Goal: Task Accomplishment & Management: Use online tool/utility

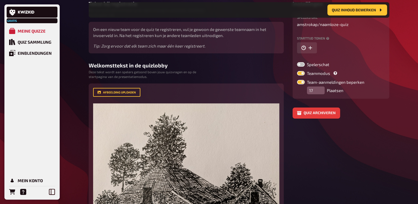
scroll to position [4, 0]
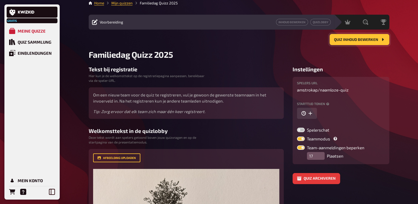
click at [352, 40] on span "Quiz inhoud bewerken" at bounding box center [356, 40] width 44 height 4
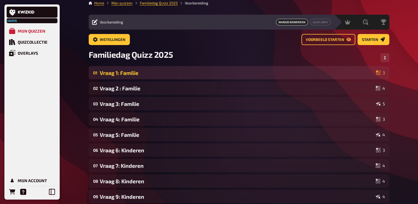
click at [138, 72] on div "Vraag 1: Familie" at bounding box center [237, 73] width 274 height 6
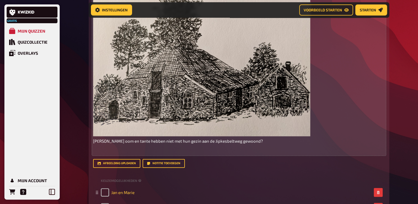
scroll to position [202, 0]
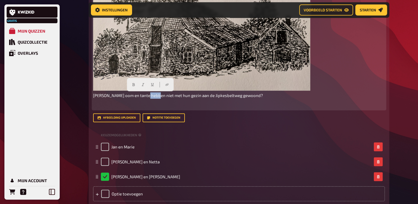
drag, startPoint x: 154, startPoint y: 96, endPoint x: 146, endPoint y: 96, distance: 8.0
click at [146, 96] on span "[PERSON_NAME] oom en tante hebben niet met hun gezin aan de Jipkesbeltweg gewoo…" at bounding box center [178, 95] width 170 height 5
click at [152, 84] on icon "button" at bounding box center [151, 84] width 3 height 3
click at [231, 103] on p "﻿" at bounding box center [239, 105] width 292 height 6
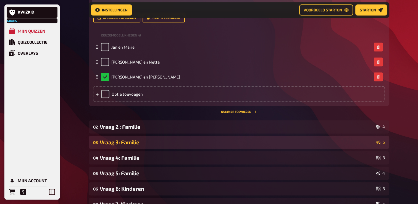
scroll to position [308, 0]
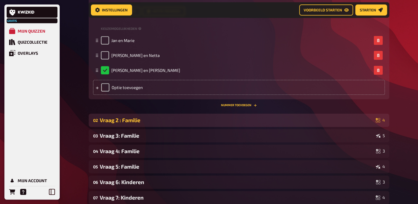
click at [137, 119] on div "Vraag 2 : Familie" at bounding box center [237, 120] width 274 height 6
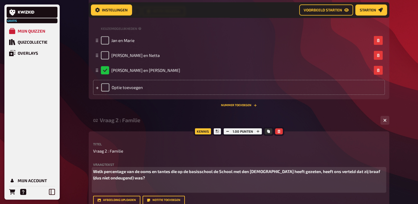
click at [273, 171] on span "Welk percentage van de ooms en tantes die op de basisschool de School met den […" at bounding box center [237, 174] width 288 height 11
click at [125, 179] on span "Welk percentage van de ooms en tantes die op de basisschool de School met den […" at bounding box center [239, 174] width 292 height 11
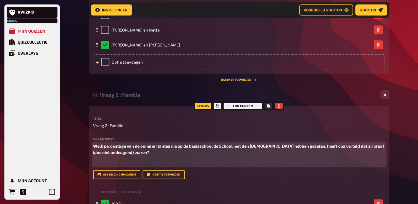
scroll to position [336, 0]
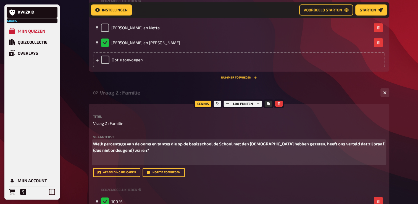
click at [275, 143] on span "Welk percentage van de ooms en tantes die op de basisschool de School met den […" at bounding box center [239, 146] width 292 height 11
click at [277, 144] on span "Welk percentage van de ooms en tantes die op de basisschool de School met den […" at bounding box center [239, 146] width 292 height 11
click at [129, 150] on span "Welk percentage van de ooms en tantes die op de basisschool de School met den […" at bounding box center [237, 146] width 288 height 11
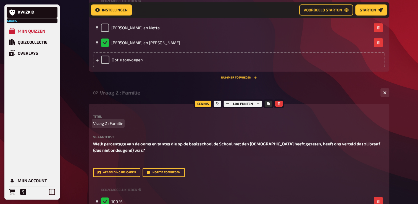
click at [351, 123] on p "Vraag 2 : Familie" at bounding box center [239, 123] width 292 height 6
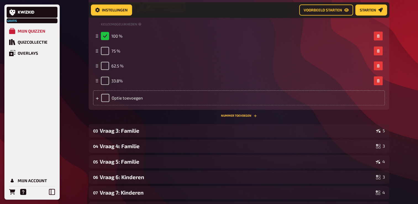
scroll to position [501, 0]
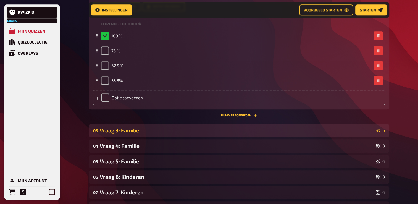
click at [157, 128] on div "Vraag 3: Familie" at bounding box center [237, 130] width 274 height 6
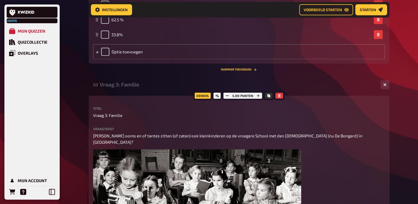
scroll to position [584, 0]
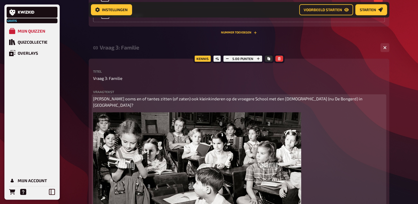
click at [129, 99] on span "[PERSON_NAME] ooms en of tantes zitten (of zaten) ook kleinkinderen op de vroeg…" at bounding box center [228, 101] width 270 height 11
click at [137, 100] on span "[PERSON_NAME] ooms en/of tantes zitten (of zaten) ook kleinkinderen op de vroeg…" at bounding box center [228, 101] width 271 height 11
click at [135, 98] on span "[PERSON_NAME] ooms en/of tantes zitten (of zaten) ook kleinkinderen op de vroeg…" at bounding box center [228, 101] width 271 height 11
drag, startPoint x: 181, startPoint y: 99, endPoint x: 197, endPoint y: 102, distance: 16.6
click at [197, 102] on div "[PERSON_NAME] ooms en tantes zitten (of zaten) ook kleinkinderen op de vroegere…" at bounding box center [239, 186] width 292 height 181
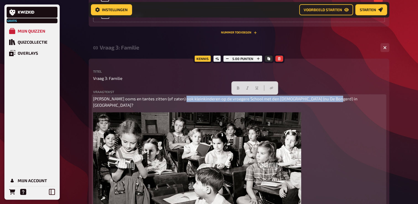
click at [206, 99] on span "[PERSON_NAME] ooms en tantes zitten (of zaten) ook kleinkinderen op de vroegere…" at bounding box center [225, 101] width 265 height 11
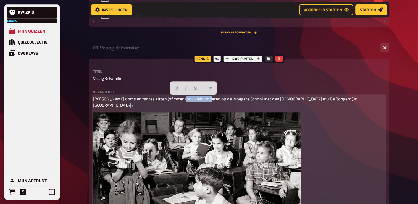
drag, startPoint x: 206, startPoint y: 99, endPoint x: 180, endPoint y: 99, distance: 25.7
click at [180, 99] on span "[PERSON_NAME] ooms en tantes zitten (of zaten) ook kleinkinderen op de vroegere…" at bounding box center [225, 101] width 265 height 11
click at [178, 89] on button "button" at bounding box center [176, 87] width 9 height 9
click at [355, 136] on div "[PERSON_NAME] ooms en tantes zitten (of zaten) ook kleinkinderen op de vroegere…" at bounding box center [239, 186] width 292 height 181
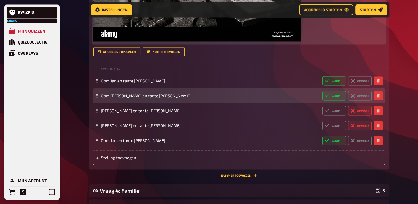
scroll to position [860, 0]
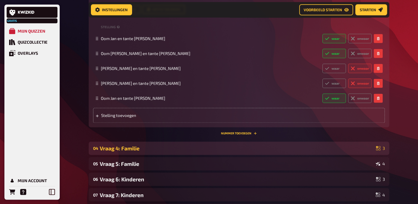
click at [139, 145] on div "Vraag 4: Familie" at bounding box center [237, 148] width 274 height 6
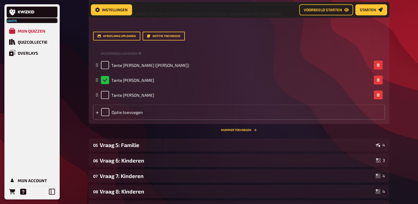
scroll to position [1054, 0]
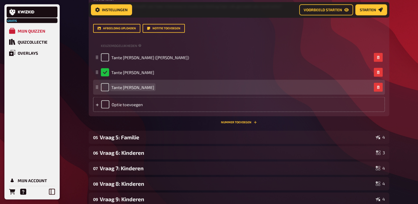
click at [154, 85] on span "Tante [PERSON_NAME]" at bounding box center [132, 87] width 43 height 5
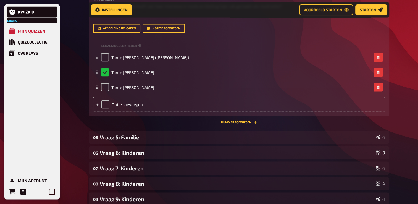
click at [117, 100] on div "Optie toevoegen" at bounding box center [239, 104] width 292 height 15
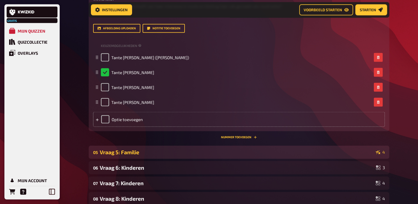
click at [126, 149] on div "Vraag 5: Familie" at bounding box center [237, 152] width 274 height 6
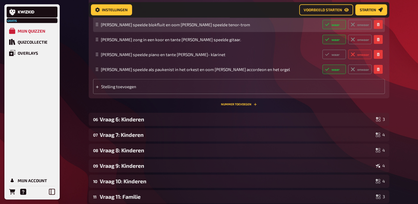
scroll to position [1275, 0]
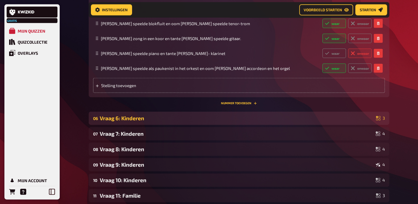
click at [128, 121] on div "Vraag 6: Kinderen" at bounding box center [237, 118] width 274 height 6
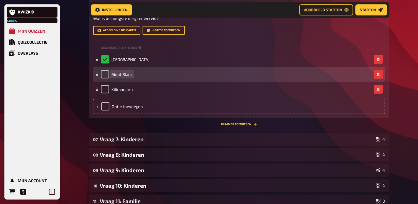
scroll to position [1440, 0]
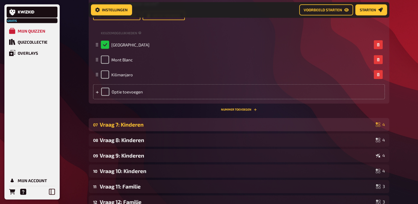
click at [126, 128] on div "Vraag 7: Kinderen" at bounding box center [237, 124] width 274 height 6
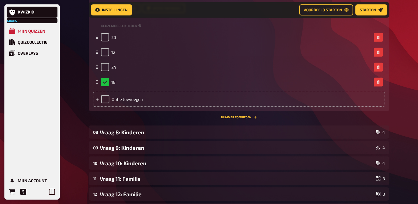
scroll to position [1661, 0]
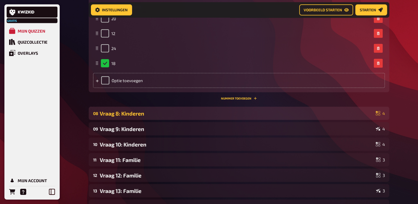
click at [130, 117] on div "Vraag 8: Kinderen" at bounding box center [237, 113] width 274 height 6
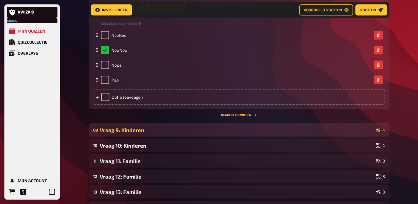
scroll to position [1910, 0]
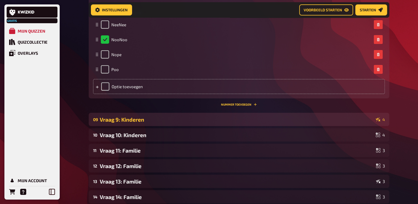
click at [133, 123] on div "Vraag 9: Kinderen" at bounding box center [237, 119] width 274 height 6
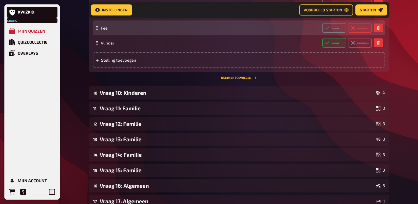
scroll to position [2186, 0]
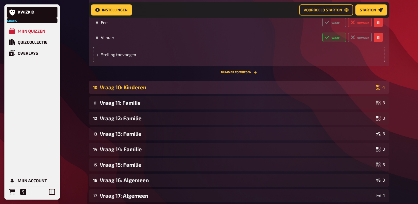
click at [128, 94] on div "10 Vraag 10: Kinderen 4" at bounding box center [239, 87] width 300 height 13
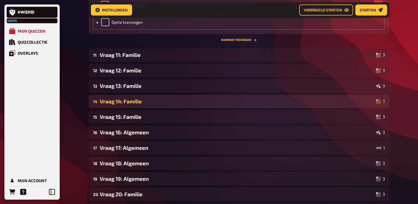
scroll to position [2407, 0]
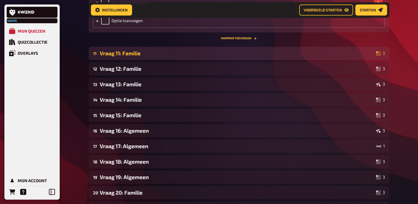
click at [136, 56] on div "Vraag 11: Familie" at bounding box center [237, 53] width 274 height 6
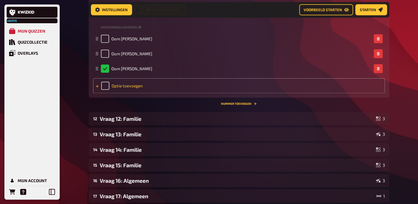
scroll to position [2655, 0]
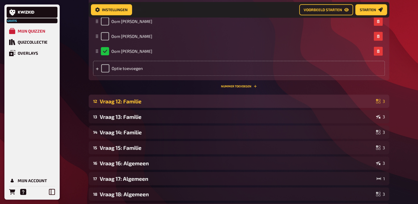
click at [131, 104] on div "Vraag 12: Familie" at bounding box center [237, 101] width 274 height 6
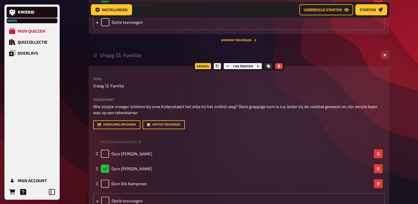
scroll to position [2738, 0]
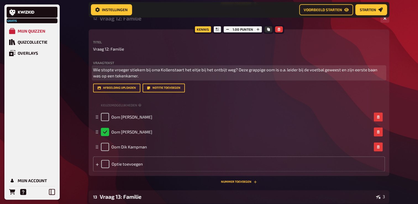
click at [184, 78] on span "Wie stopte vroeger stiekem bij oma Kollenstaart het eitje bij het ontbijt weg? …" at bounding box center [235, 72] width 285 height 11
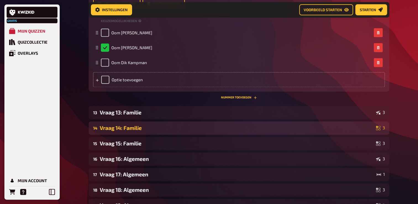
scroll to position [2849, 0]
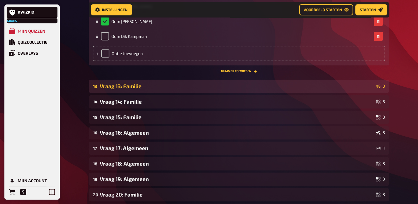
click at [163, 89] on div "Vraag 13: Familie" at bounding box center [237, 86] width 274 height 6
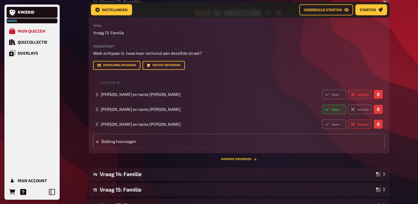
scroll to position [2931, 0]
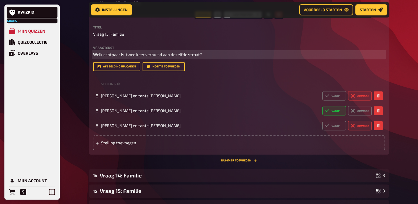
click at [125, 57] on span "Welk echtpaar is twee keer verhuisd aan dezelfde straat?" at bounding box center [147, 54] width 109 height 5
click at [225, 57] on span "Welk echtpaar is verhuisd naar aan andere woning twee keer verhuisd aan dezelfd…" at bounding box center [179, 54] width 173 height 5
click at [227, 57] on span "Welk echtpaar is verhuisd naar aan andere woning aan dezelfde straat?" at bounding box center [161, 54] width 136 height 5
click at [155, 57] on span "Welk echtpaar is verhuisd naar aan andere woning aan dezelfde straat als zij al…" at bounding box center [179, 54] width 172 height 5
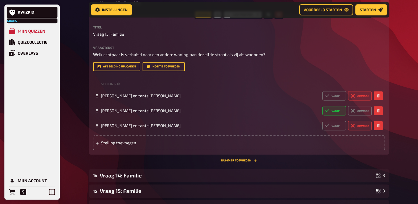
click at [225, 71] on div "Afbeelding uploaden Notitie toevoegen" at bounding box center [239, 66] width 292 height 9
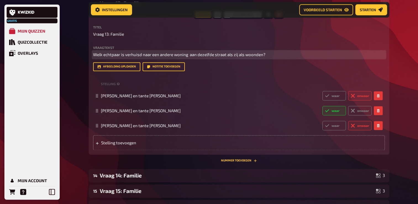
click at [214, 57] on span "Welk echtpaar is verhuisd naar een andere woning aan dezelfde straat als zij al…" at bounding box center [179, 54] width 172 height 5
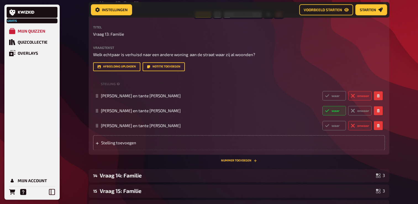
click at [233, 98] on div "Titel Vraag 13: Familie Vraagtekst Welk echtpaar is verhuisd naar een andere wo…" at bounding box center [239, 87] width 292 height 125
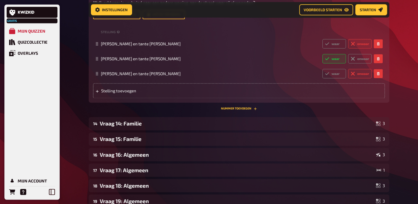
scroll to position [3014, 0]
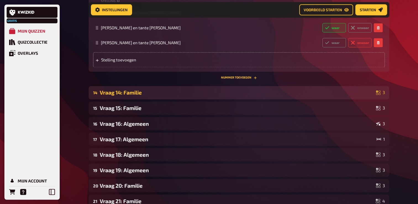
click at [147, 96] on div "Vraag 14: Familie" at bounding box center [237, 92] width 274 height 6
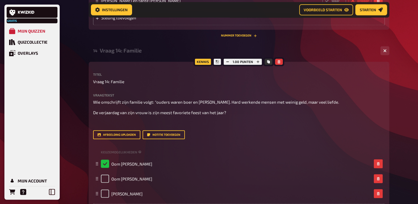
scroll to position [3069, 0]
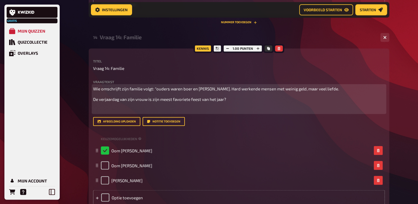
click at [210, 91] on span "Wie omschrijft zijn familie volgt: "ouders waren boer en [PERSON_NAME]. Hard we…" at bounding box center [216, 88] width 246 height 5
click at [101, 112] on p "﻿" at bounding box center [239, 109] width 292 height 6
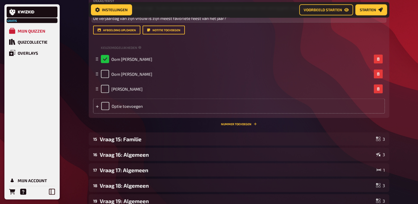
scroll to position [3152, 0]
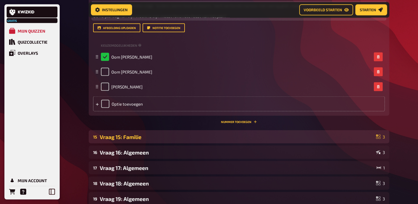
click at [128, 140] on div "Vraag 15: Familie" at bounding box center [237, 137] width 274 height 6
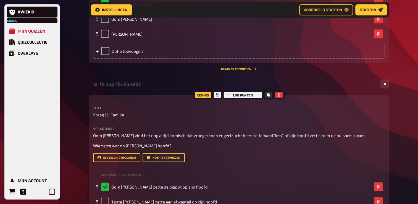
scroll to position [3235, 0]
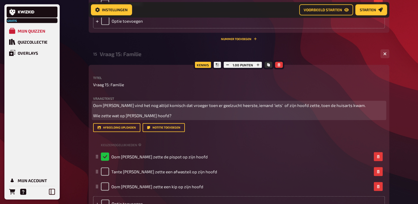
click at [151, 118] on span "Wie zette wat op [PERSON_NAME] hoofd?" at bounding box center [132, 115] width 78 height 5
click at [190, 108] on span "Oom [PERSON_NAME] vindt het nog altijd komisch dat vroeger toen er geelzucht he…" at bounding box center [230, 105] width 274 height 5
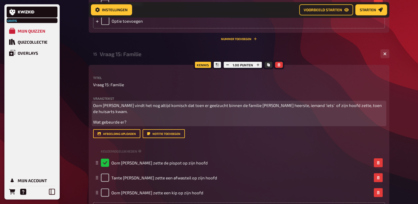
click at [342, 114] on span "Oom [PERSON_NAME] vindt het nog altijd komisch dat toen er geelzucht binnen de …" at bounding box center [237, 108] width 289 height 11
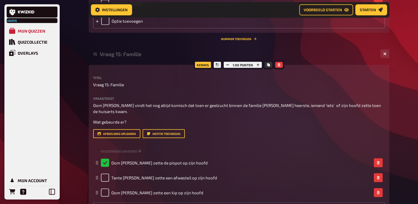
click at [92, 147] on div "Kennis 1.00 punten Titel Vraag 15: Familie Vraagtekst Oom [PERSON_NAME] vindt h…" at bounding box center [239, 143] width 300 height 157
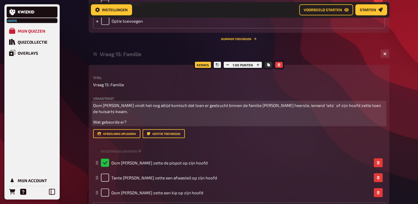
click at [93, 124] on span "Wat gebeurde er?" at bounding box center [109, 121] width 33 height 5
click at [118, 125] on p "Wat gebeurde er?" at bounding box center [239, 122] width 292 height 6
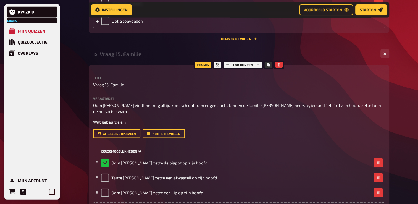
click at [257, 155] on div "Keuzemogelijkheden" at bounding box center [239, 151] width 292 height 8
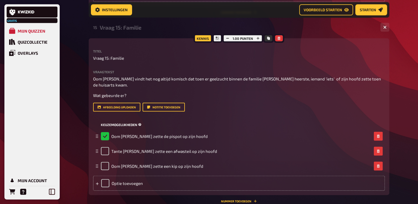
scroll to position [3263, 0]
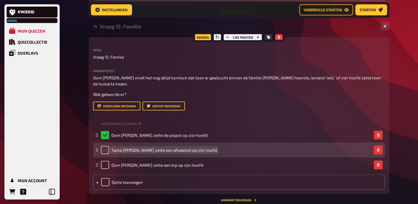
click at [171, 152] on span "Tante [PERSON_NAME] zette een afwasteil op zijn hoofd" at bounding box center [164, 149] width 106 height 5
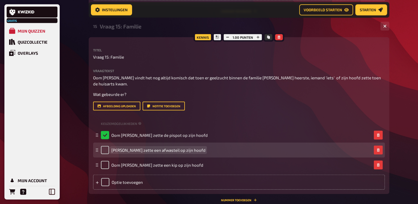
click at [130, 152] on span "[PERSON_NAME] zette een afwasteil op zijn hoofd" at bounding box center [158, 149] width 94 height 5
click at [133, 152] on span "[PERSON_NAME] zette een afwasteil op zijn hoofd" at bounding box center [158, 149] width 94 height 5
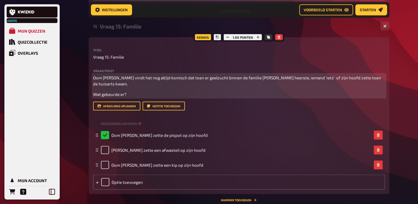
click at [349, 86] on span "Oom [PERSON_NAME] vindt het nog altijd komisch dat toen er geelzucht binnen de …" at bounding box center [237, 80] width 289 height 11
click at [372, 86] on span "Oom [PERSON_NAME] vindt het nog altijd komisch dat toen er geelzucht binnen de …" at bounding box center [232, 80] width 279 height 11
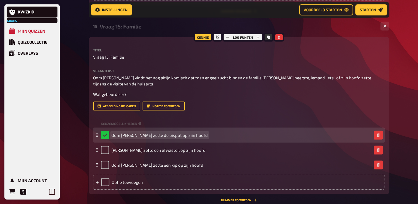
click at [292, 139] on div "Oom [PERSON_NAME] zette de pispot op zijn hoofd" at bounding box center [236, 135] width 271 height 8
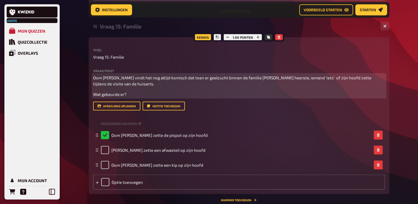
drag, startPoint x: 310, startPoint y: 103, endPoint x: 313, endPoint y: 109, distance: 6.3
click at [311, 86] on span "Oom [PERSON_NAME] vindt het nog altijd komisch dat toen er geelzucht binnen de …" at bounding box center [232, 80] width 279 height 11
click at [355, 86] on span "Oom [PERSON_NAME] vindt het nog altijd komisch dat toen er geelzucht binnen de …" at bounding box center [233, 80] width 280 height 11
click at [360, 86] on span "Oom [PERSON_NAME] vindt het nog altijd komisch dat toen er geelzucht binnen de …" at bounding box center [237, 80] width 289 height 11
click at [358, 86] on span "Oom [PERSON_NAME] vindt het nog altijd komisch dat toen er geelzucht binnen de …" at bounding box center [237, 80] width 289 height 11
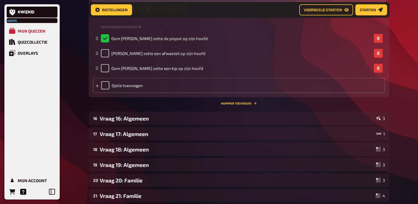
scroll to position [3373, 0]
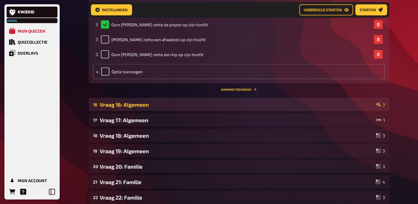
click at [110, 108] on div "Vraag 16: Algemeen" at bounding box center [237, 104] width 274 height 6
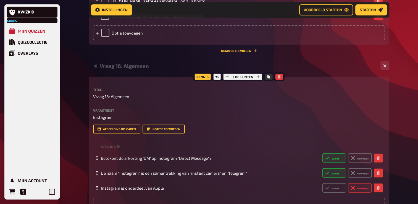
scroll to position [3428, 0]
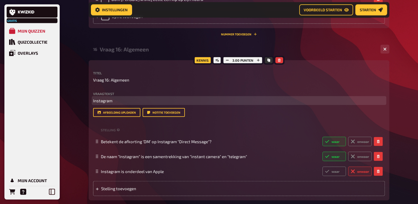
drag, startPoint x: 115, startPoint y: 125, endPoint x: 126, endPoint y: 126, distance: 11.1
click at [115, 104] on p "Instagram" at bounding box center [239, 100] width 292 height 6
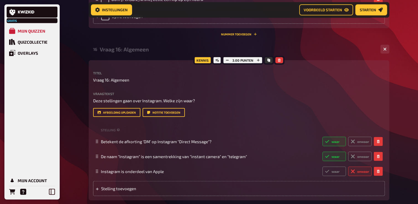
click at [383, 96] on div "Kennis 3.00 punten Titel Vraag 16: Algemeen Vraagtekst Deze stellingen gaan ove…" at bounding box center [239, 130] width 300 height 140
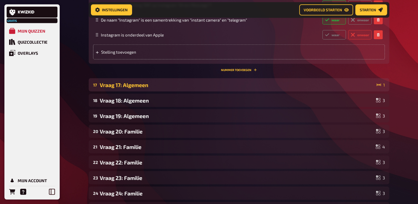
scroll to position [3566, 0]
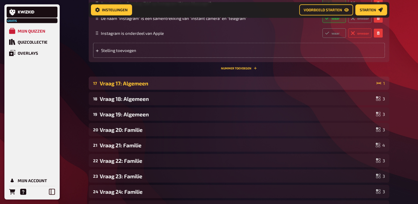
click at [155, 86] on div "Vraag 17: Algemeen" at bounding box center [237, 83] width 274 height 6
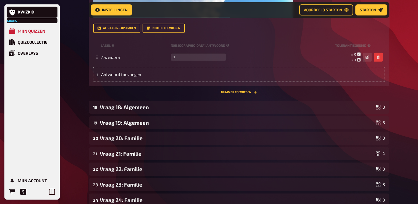
scroll to position [3843, 0]
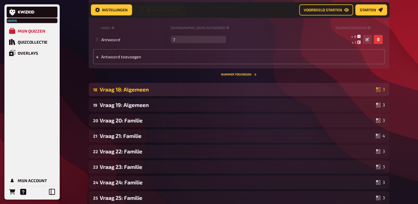
click at [149, 93] on div "Vraag 18: Algemeen" at bounding box center [237, 89] width 274 height 6
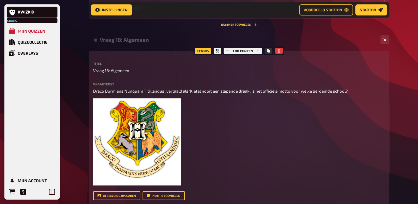
scroll to position [3898, 0]
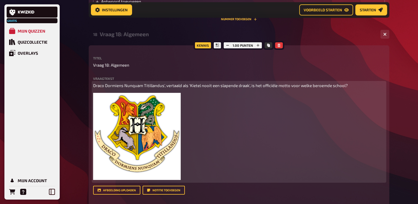
click at [298, 88] on span "Draco Dormiens Nunquam Titillandus', vertaald als 'Kietel nooit een slapende dr…" at bounding box center [220, 85] width 255 height 5
click at [339, 147] on div "Draco Dormiens Nunquam Titillandus', vertaald als 'Kietel nooit een slapende dr…" at bounding box center [239, 131] width 292 height 99
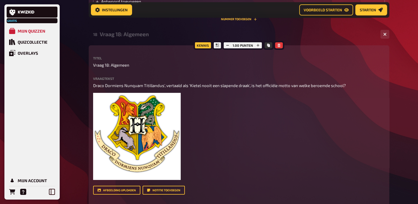
click at [347, 112] on div "Vraagtekst Draco Dormiens Nunquam Titillandus', vertaald als 'Kietel nooit een …" at bounding box center [239, 129] width 292 height 104
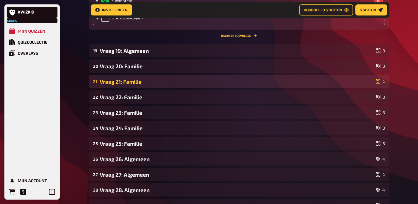
scroll to position [4146, 0]
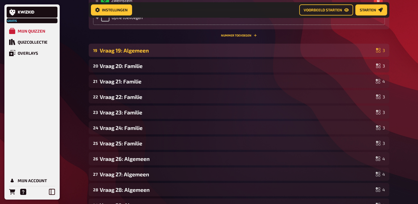
click at [163, 54] on div "Vraag 19: Algemeen" at bounding box center [237, 50] width 274 height 6
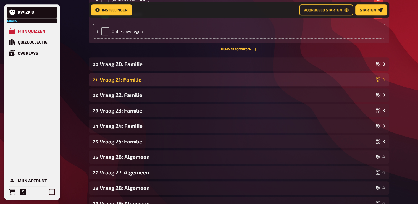
scroll to position [4478, 0]
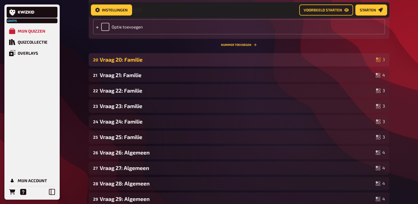
click at [139, 63] on div "Vraag 20: Familie" at bounding box center [237, 59] width 274 height 6
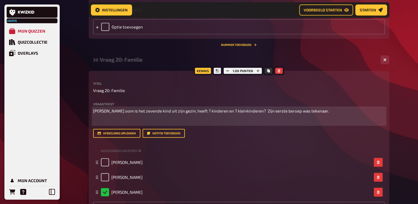
click at [105, 125] on p "﻿" at bounding box center [239, 121] width 292 height 6
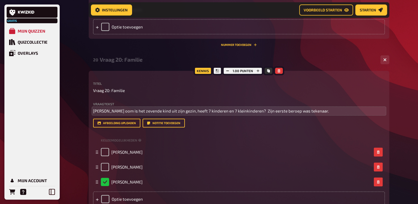
click at [173, 85] on label "Titel" at bounding box center [239, 83] width 292 height 3
drag, startPoint x: 156, startPoint y: 149, endPoint x: 159, endPoint y: 152, distance: 4.9
click at [156, 113] on span "[PERSON_NAME] oom is het zevende kind uit zijn gezin, heeft 7 kinderen en 7 kle…" at bounding box center [211, 110] width 236 height 5
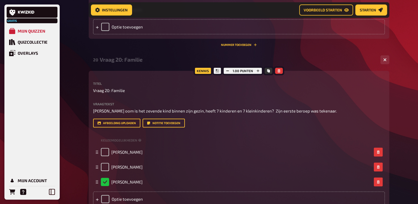
click at [308, 117] on div "Kennis 1.00 punten Titel Vraag 20: Familie Vraagtekst [PERSON_NAME] oom is het …" at bounding box center [239, 141] width 300 height 140
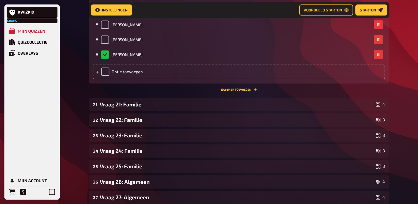
scroll to position [4616, 0]
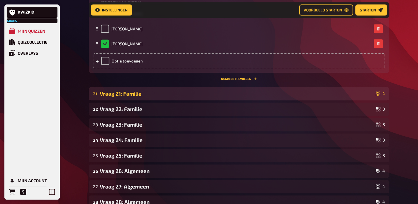
click at [141, 97] on div "Vraag 21: Familie" at bounding box center [237, 93] width 274 height 6
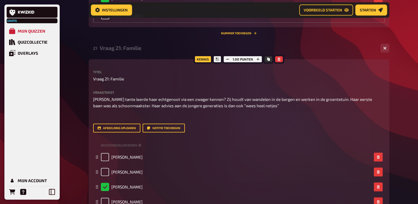
scroll to position [4699, 0]
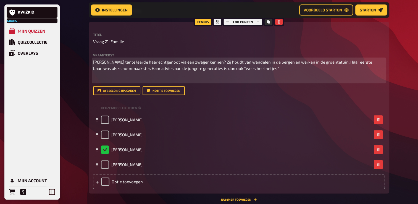
click at [136, 82] on p "﻿" at bounding box center [239, 78] width 292 height 6
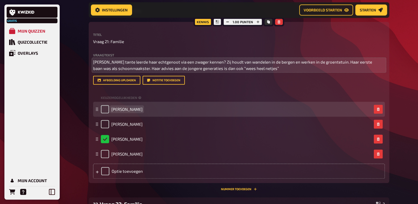
click at [202, 117] on div "[PERSON_NAME]" at bounding box center [239, 109] width 292 height 15
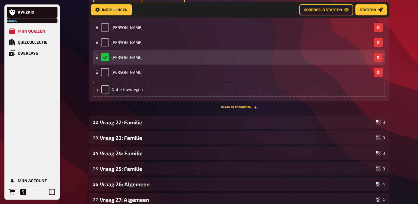
scroll to position [4781, 0]
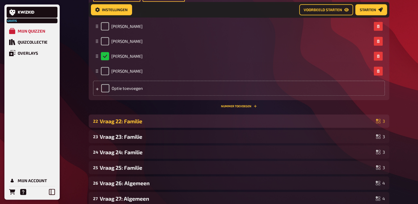
click at [141, 124] on div "Vraag 22: Familie" at bounding box center [237, 121] width 274 height 6
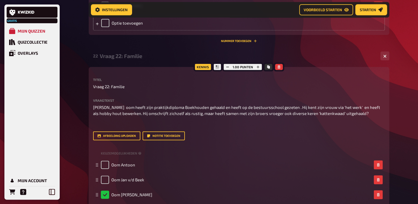
scroll to position [4864, 0]
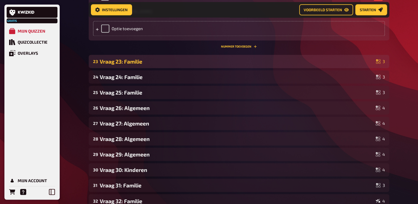
scroll to position [5030, 0]
click at [156, 64] on div "Vraag 23: Familie" at bounding box center [237, 61] width 274 height 6
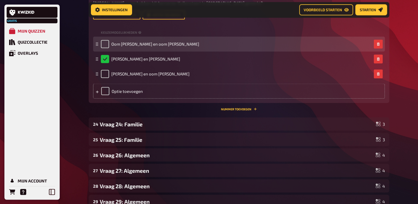
scroll to position [5140, 0]
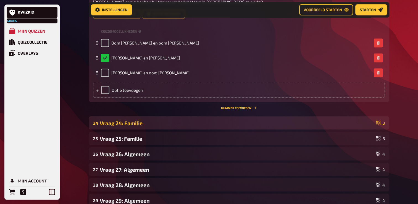
click at [145, 126] on div "Vraag 24: Familie" at bounding box center [237, 123] width 274 height 6
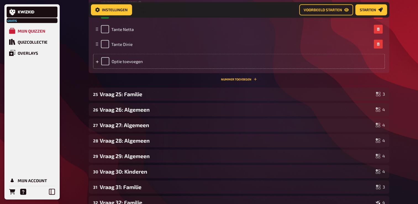
scroll to position [5361, 0]
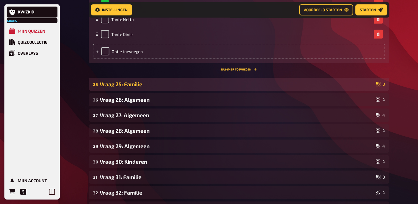
click at [139, 87] on div "Vraag 25: Familie" at bounding box center [237, 84] width 274 height 6
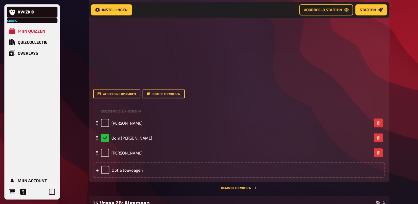
scroll to position [5527, 0]
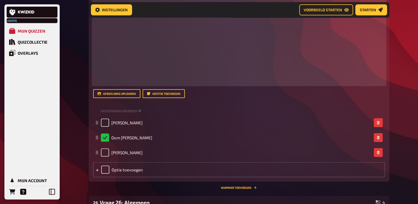
click at [140, 85] on p at bounding box center [239, 44] width 292 height 81
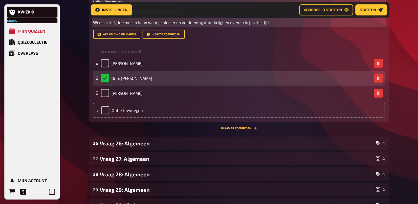
scroll to position [5499, 0]
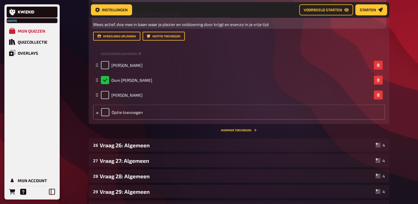
click at [133, 28] on p "Wees actief, doe mee in baan waar je plezier en voldoening door krijgt en evenz…" at bounding box center [239, 24] width 292 height 6
click at [137, 27] on span "Wees actief, doe mee in baan waar je plezier en voldoening door krijgt en evenz…" at bounding box center [181, 24] width 176 height 5
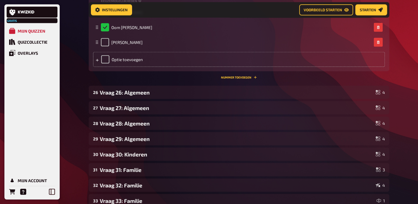
scroll to position [5555, 0]
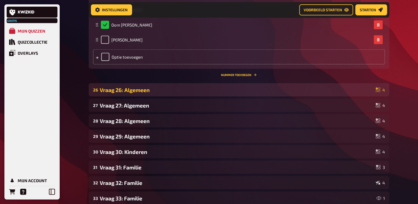
click at [136, 93] on div "Vraag 26: Algemeen" at bounding box center [237, 90] width 274 height 6
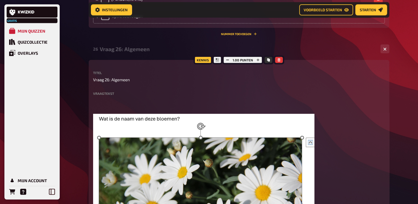
scroll to position [5610, 0]
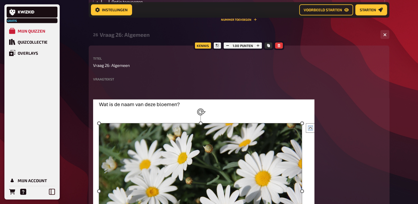
drag, startPoint x: 123, startPoint y: 128, endPoint x: 119, endPoint y: 130, distance: 4.6
click at [123, 81] on label "Vraagtekst" at bounding box center [239, 78] width 292 height 3
drag, startPoint x: 115, startPoint y: 129, endPoint x: 92, endPoint y: 129, distance: 22.9
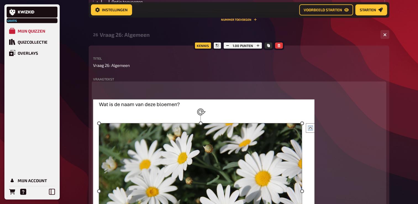
drag, startPoint x: 92, startPoint y: 129, endPoint x: 118, endPoint y: 138, distance: 27.4
click at [118, 95] on p at bounding box center [239, 89] width 292 height 12
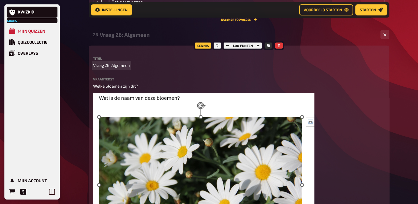
click at [156, 68] on p "Vraag 26: Algemeen" at bounding box center [239, 65] width 292 height 6
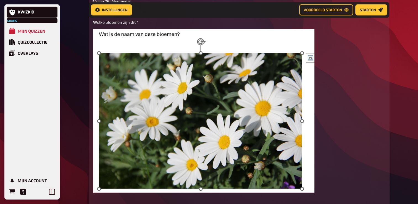
scroll to position [5693, 0]
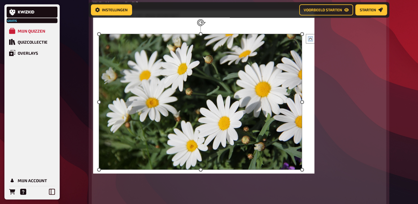
click at [181, 72] on img at bounding box center [203, 91] width 221 height 163
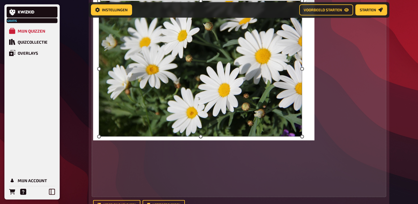
scroll to position [5720, 0]
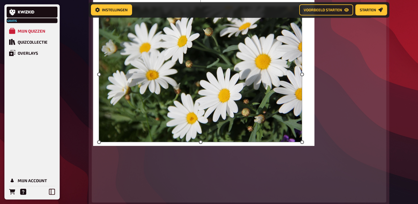
click at [301, 146] on img at bounding box center [203, 64] width 221 height 163
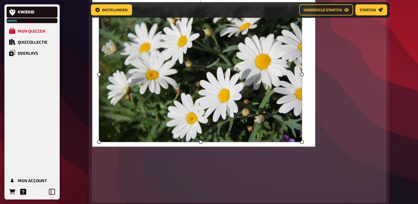
click at [351, 74] on div "Welke bloemen zijn dit? ﻿ ﻿" at bounding box center [239, 86] width 292 height 229
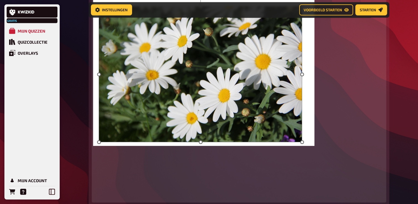
click at [340, 58] on div "Welke bloemen zijn dit? ﻿ ﻿" at bounding box center [239, 86] width 292 height 229
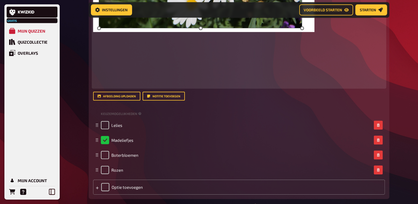
scroll to position [5858, 0]
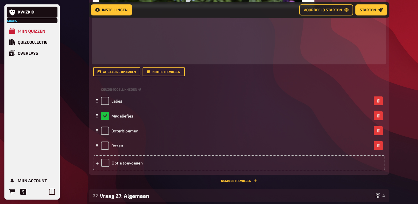
click at [152, 63] on p at bounding box center [239, 42] width 292 height 44
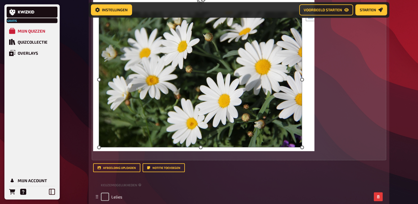
scroll to position [5693, 0]
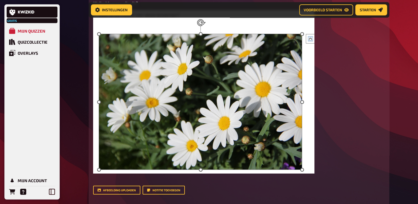
click at [318, 48] on div "Vraagtekst [PERSON_NAME] bloemen zijn dit? ﻿ ﻿ Sleep hier om te uploaden" at bounding box center [239, 87] width 292 height 187
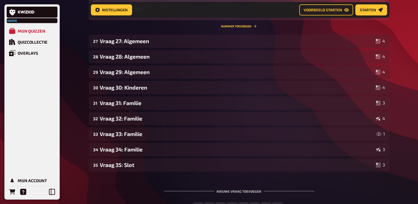
scroll to position [5969, 0]
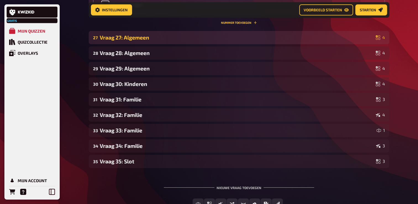
click at [155, 41] on div "Vraag 27: Algemeen" at bounding box center [237, 37] width 274 height 6
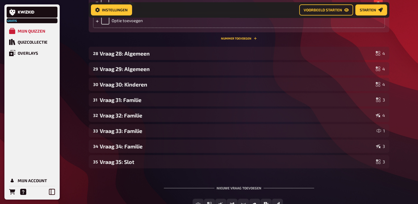
scroll to position [6300, 0]
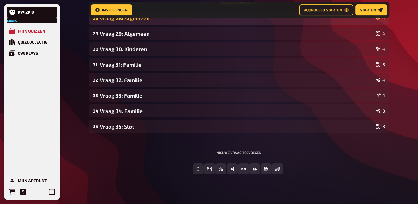
click at [140, 25] on div "28 Vraag 28: Algemeen 4" at bounding box center [239, 17] width 300 height 13
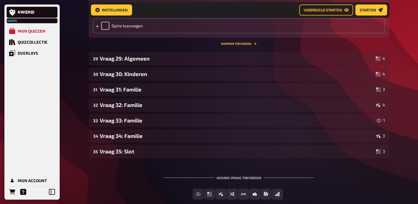
scroll to position [6632, 0]
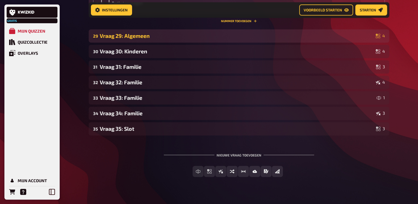
click at [142, 39] on div "Vraag 29: Algemeen" at bounding box center [237, 36] width 274 height 6
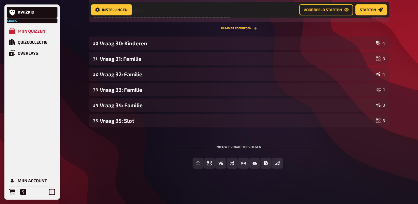
scroll to position [6963, 0]
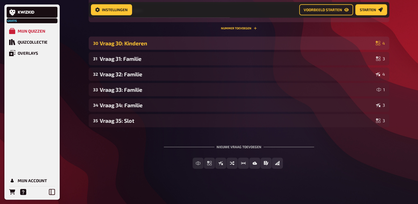
click at [134, 50] on div "30 Vraag 30: Kinderen 4" at bounding box center [239, 42] width 300 height 13
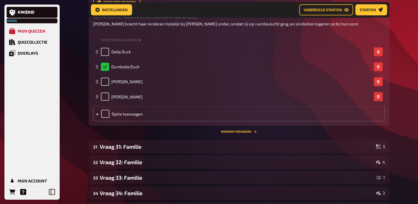
scroll to position [7239, 0]
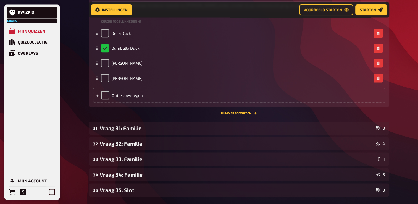
click at [113, 8] on span "[PERSON_NAME] bracht haar kinderen tijdelijk bij [PERSON_NAME] onder, omdat zij…" at bounding box center [226, 5] width 266 height 5
click at [206, 8] on span "Deze zus bracht haar kinderen tijdelijk bij [PERSON_NAME] onder, omdat zij op r…" at bounding box center [219, 5] width 252 height 5
click at [102, 9] on p "Deze zus bracht haar kinderen tijdelijk bij [PERSON_NAME] onder, omdat zij op r…" at bounding box center [239, 5] width 292 height 6
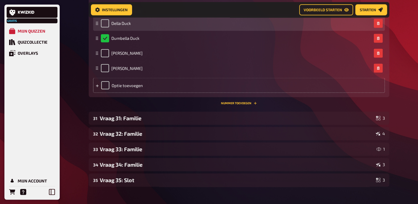
scroll to position [7267, 0]
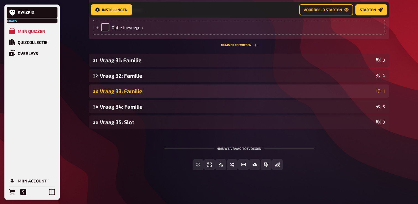
scroll to position [7322, 0]
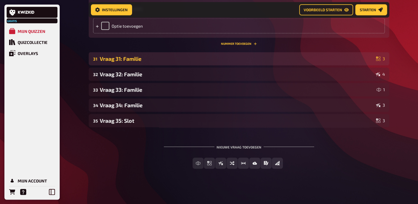
click at [136, 62] on div "Vraag 31: Familie" at bounding box center [237, 58] width 274 height 6
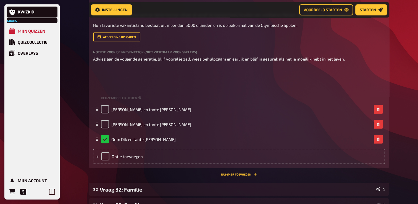
scroll to position [7405, 0]
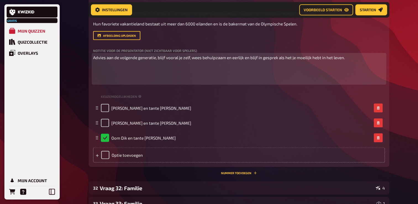
click at [94, 60] on span "Advies aan de volgende generatie, blijf vooral je zelf, wees behulpzaam en eerl…" at bounding box center [219, 57] width 252 height 5
click at [298, 83] on div "Hun advies aan de volgende generatie is: blijf vooral je zelf, wees behulpzaam …" at bounding box center [239, 68] width 292 height 29
click at [297, 60] on span "Hun advies aan de volgende generatie is: blijf vooral je zelf, wees behulpzaam …" at bounding box center [225, 57] width 265 height 5
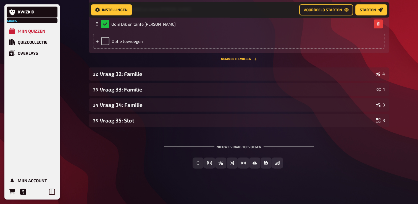
scroll to position [7515, 0]
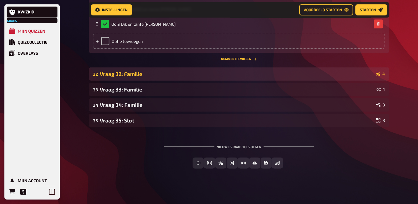
click at [164, 77] on div "Vraag 32: Familie" at bounding box center [237, 74] width 274 height 6
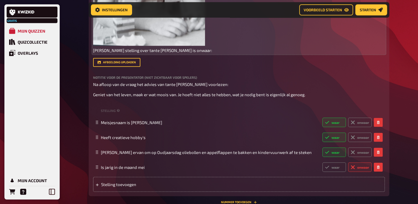
scroll to position [7736, 0]
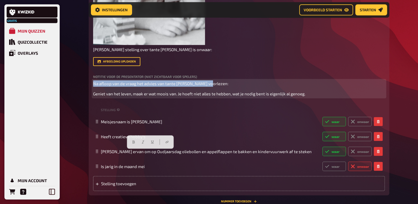
drag, startPoint x: 215, startPoint y: 153, endPoint x: 94, endPoint y: 152, distance: 121.8
click at [94, 87] on p "Na afloop van de vraag het advies van tante [PERSON_NAME] voorlezen:" at bounding box center [239, 83] width 292 height 6
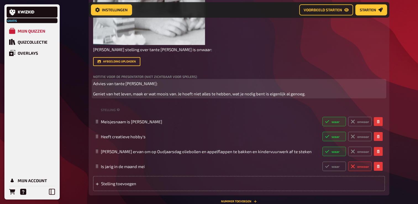
click at [114, 97] on p "Geniet van het leven, maak er wat moois van. Je hoeft niet alles te hebben, wat…" at bounding box center [239, 94] width 292 height 6
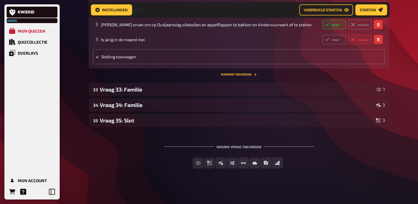
scroll to position [7902, 0]
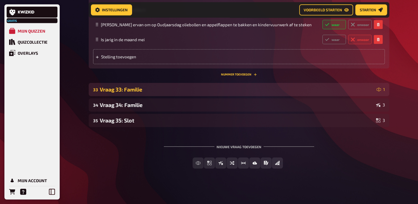
click at [139, 93] on div "Vraag 33: Familie" at bounding box center [237, 89] width 274 height 6
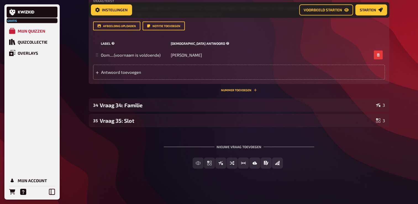
scroll to position [8040, 0]
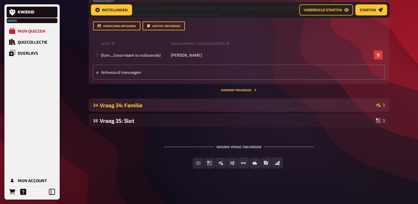
click at [139, 108] on div "Vraag 34: Familie" at bounding box center [237, 105] width 274 height 6
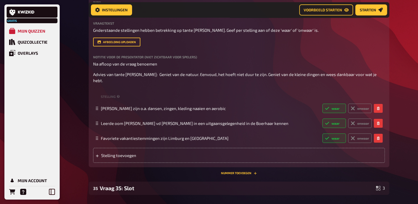
scroll to position [8123, 0]
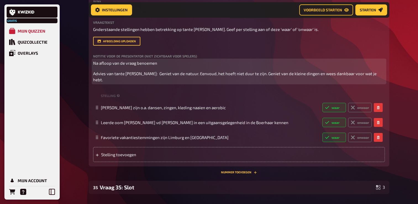
click at [167, 66] on p "Na afloop van de vraag benoemen" at bounding box center [239, 63] width 292 height 6
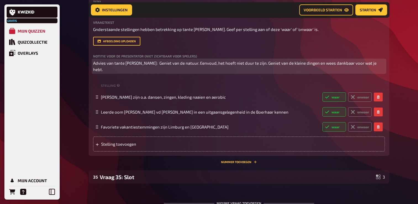
click at [172, 72] on p "Advies van tante [PERSON_NAME]: Geniet van de natuur. Eenvoud, het hoeft niet d…" at bounding box center [239, 66] width 292 height 12
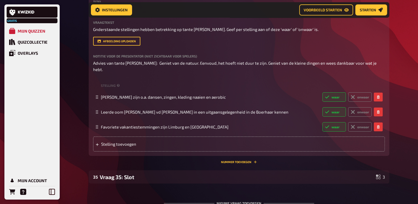
click at [344, 46] on div "Afbeelding uploaden" at bounding box center [239, 41] width 292 height 9
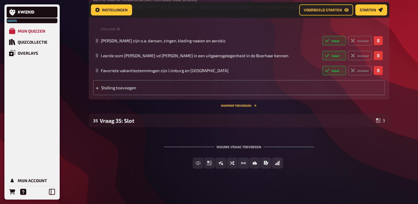
scroll to position [8233, 0]
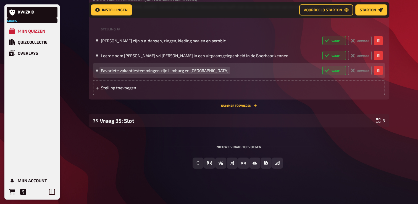
click at [135, 73] on span "Favoriete vakantiestemmingen zijn Limburg en [GEOGRAPHIC_DATA]" at bounding box center [165, 70] width 128 height 5
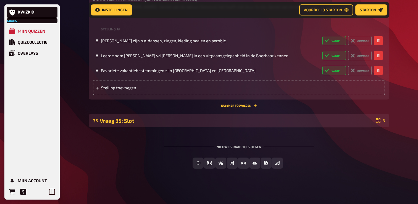
click at [112, 124] on div "Vraag 35: Slot" at bounding box center [237, 120] width 274 height 6
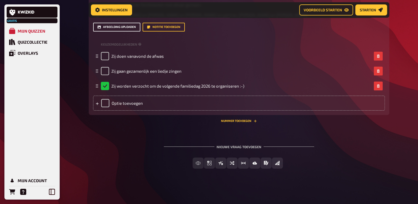
scroll to position [8371, 0]
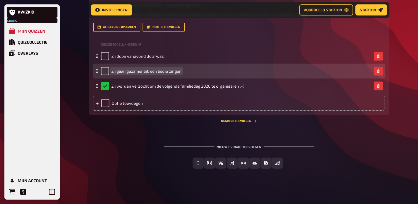
click at [181, 75] on div "Zij gaan gezamenlijk een liedje zingen" at bounding box center [236, 71] width 271 height 8
click at [127, 73] on span "Zij doen als team mee aan Ter land, ter zee en in de lucht" at bounding box center [163, 70] width 105 height 5
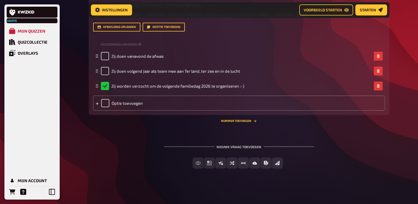
click at [309, 31] on div "Afbeelding uploaden Notitie toevoegen" at bounding box center [239, 27] width 292 height 9
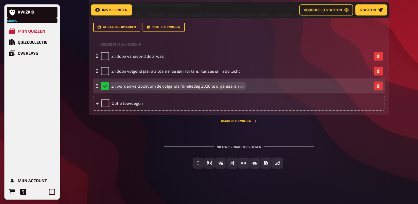
click at [209, 88] on span "Zij worden verzocht om de volgende familiedag 2026 te organiseren :-)" at bounding box center [177, 85] width 133 height 5
drag, startPoint x: 210, startPoint y: 123, endPoint x: 211, endPoint y: 127, distance: 4.0
click at [210, 88] on span "Zij worden verzocht om de volgende familiedag 2026 te organiseren :-)" at bounding box center [177, 85] width 133 height 5
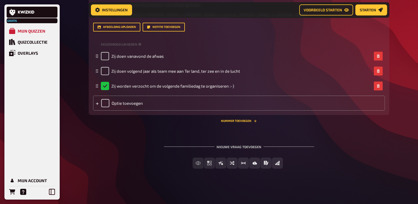
click at [278, 77] on div "Titel Vraag 35: Slot Vraagtekst Wat hebben de volgende familieleden met elkaar …" at bounding box center [239, 42] width 292 height 135
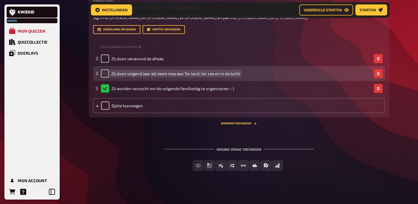
click at [142, 76] on span "Zij doen volgend jaar als team mee aan Ter land, ter zee en in de lucht" at bounding box center [175, 73] width 129 height 5
click at [141, 76] on span "Zij doen volgend jaar als team mee aan Ter land, ter zee en in de lucht" at bounding box center [175, 73] width 129 height 5
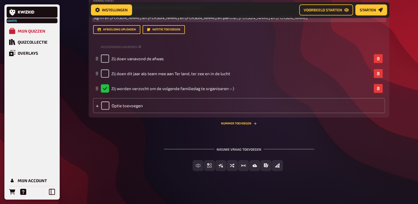
click at [310, 10] on p "Wat hebben de volgende familieleden met elkaar gemeen:" at bounding box center [239, 7] width 292 height 6
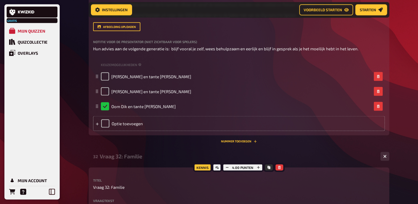
scroll to position [7405, 0]
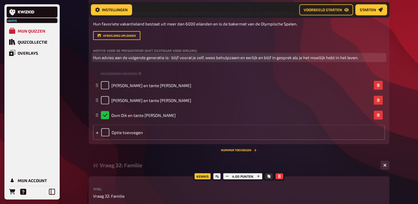
click at [207, 61] on p "Hun advies aan de volgende generatie is: blijf vooral je zelf, wees behulpzaam …" at bounding box center [239, 57] width 292 height 6
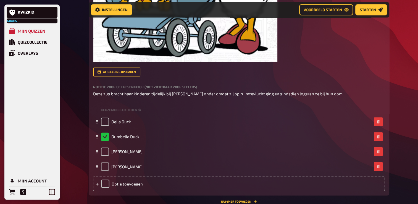
scroll to position [7156, 0]
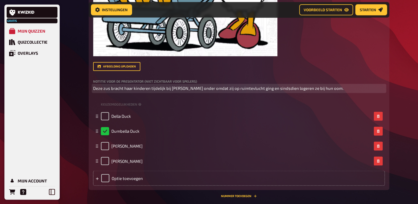
click at [104, 91] on span "Deze zus bracht haar kinderen tijdelijk bij [PERSON_NAME] onder omdat zij op ru…" at bounding box center [218, 88] width 250 height 5
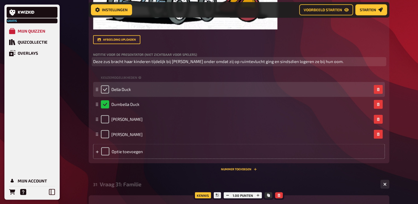
scroll to position [7184, 0]
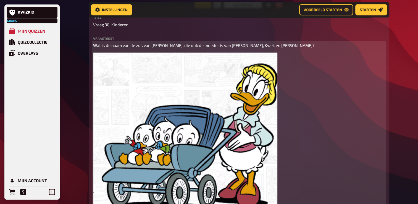
click at [382, 69] on div "Kennis 1.00 punten Titel Vraag 30: Kinderen Vraagtekst Wat is de naam van de zu…" at bounding box center [239, 177] width 300 height 344
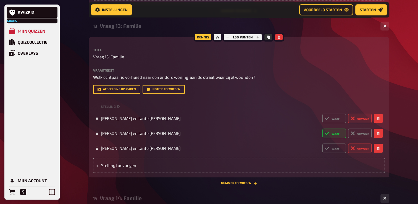
scroll to position [2889, 0]
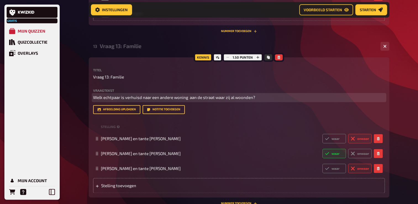
click at [125, 100] on span "Welk echtpaar is verhuisd naar een andere woning aan de straat waar zij al woon…" at bounding box center [174, 97] width 162 height 5
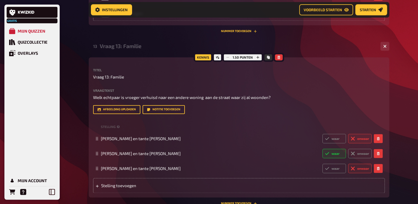
click at [309, 49] on div "Vraag 13: Familie" at bounding box center [238, 46] width 276 height 6
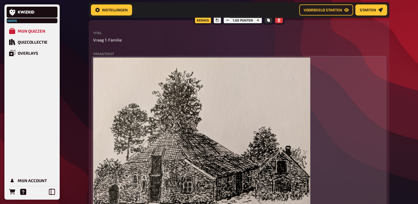
scroll to position [0, 0]
